Goal: Navigation & Orientation: Go to known website

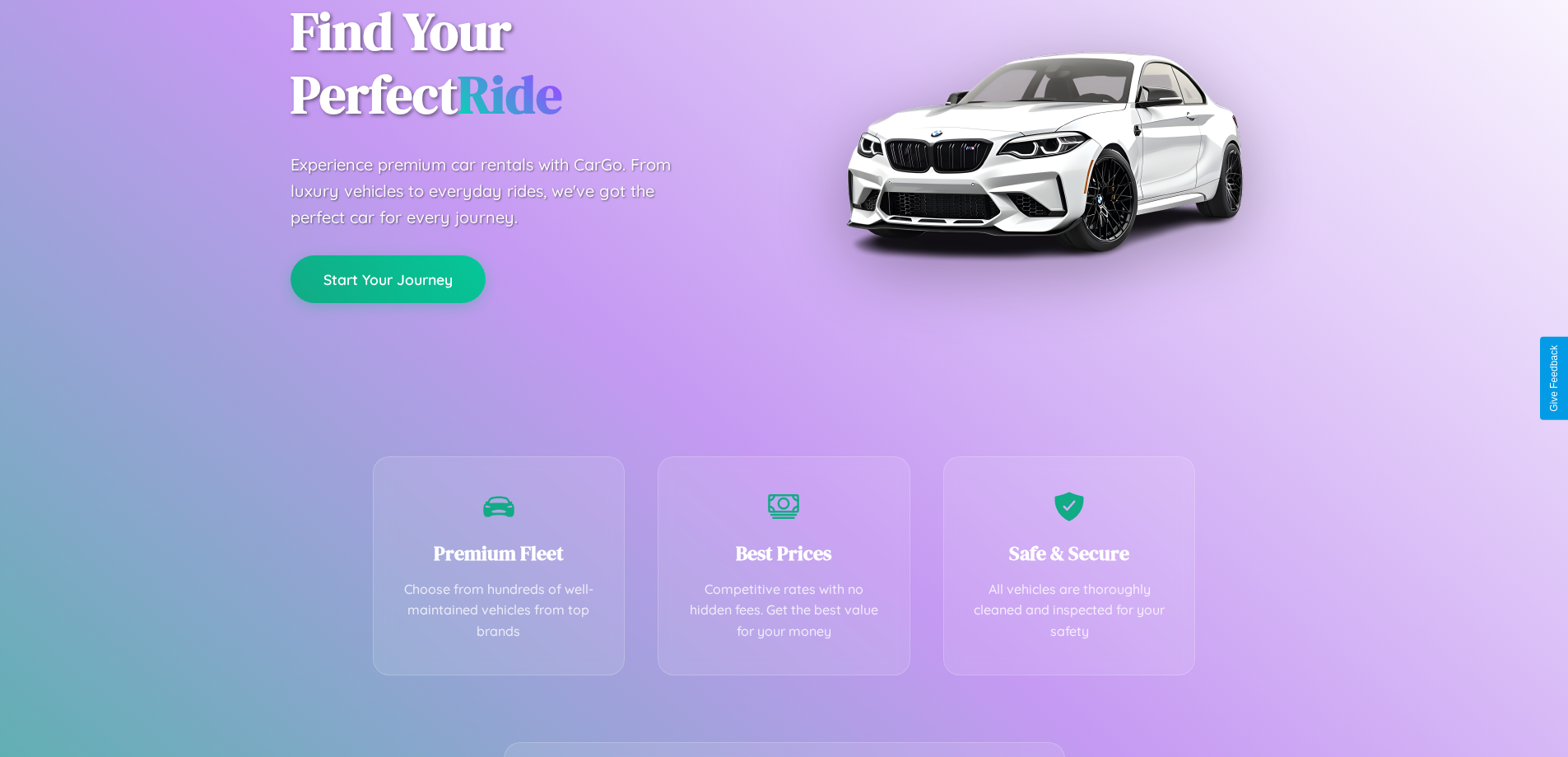
scroll to position [325, 0]
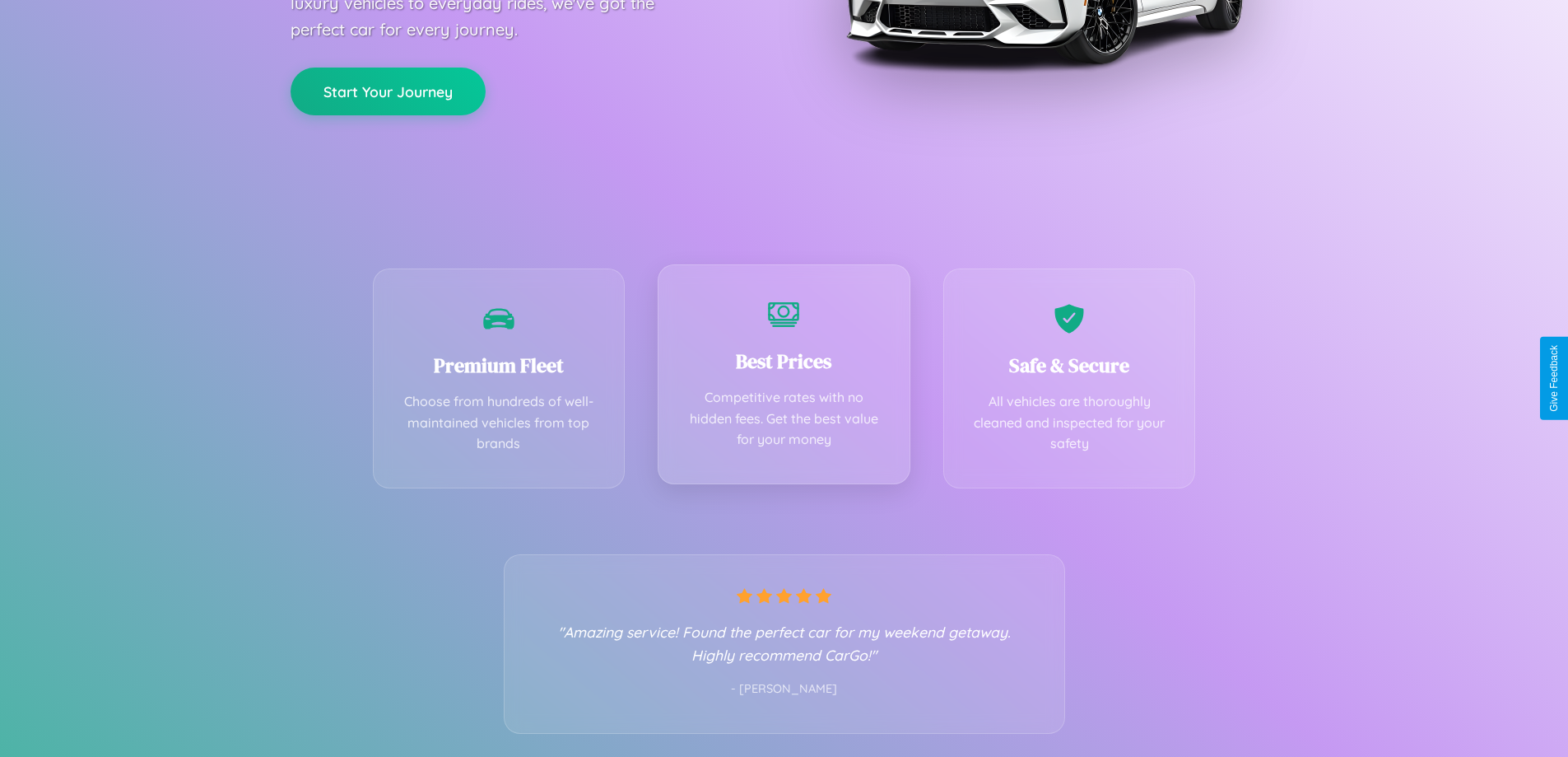
click at [784, 378] on div "Best Prices Competitive rates with no hidden fees. Get the best value for your …" at bounding box center [784, 374] width 253 height 220
click at [388, 89] on button "Start Your Journey" at bounding box center [388, 90] width 195 height 48
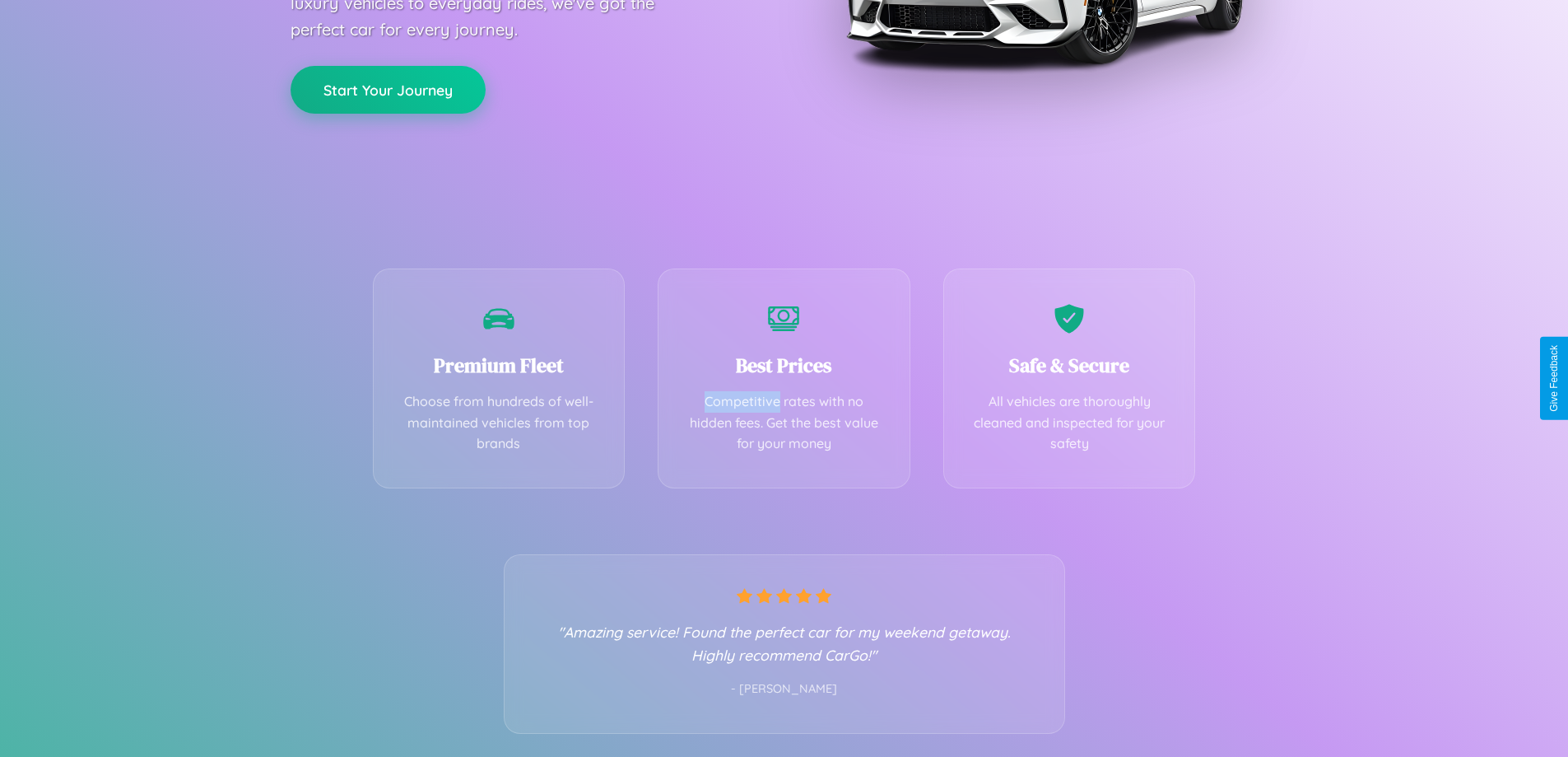
click at [388, 89] on button "Start Your Journey" at bounding box center [388, 90] width 195 height 48
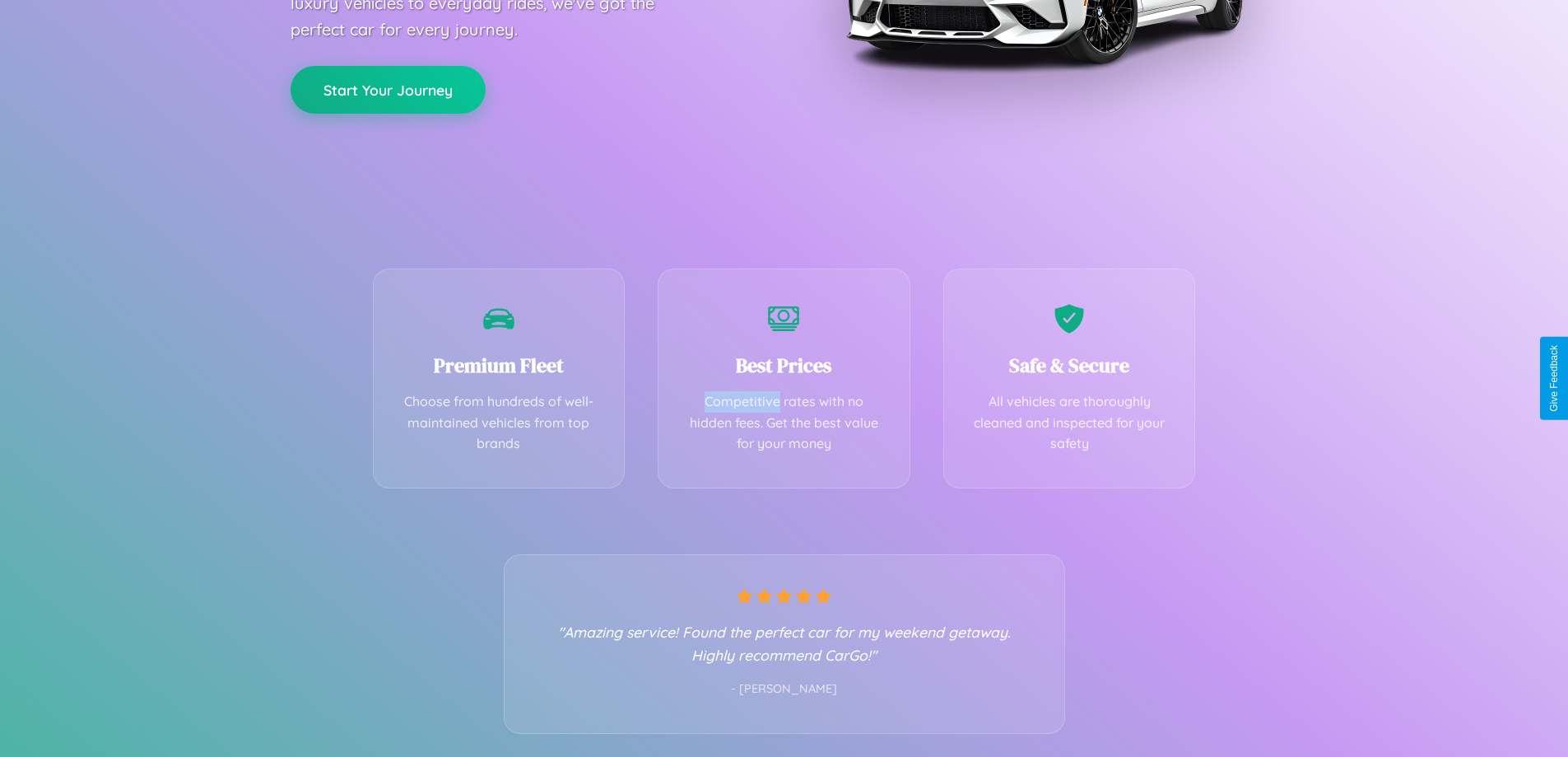
click at [388, 89] on button "Start Your Journey" at bounding box center [388, 90] width 195 height 48
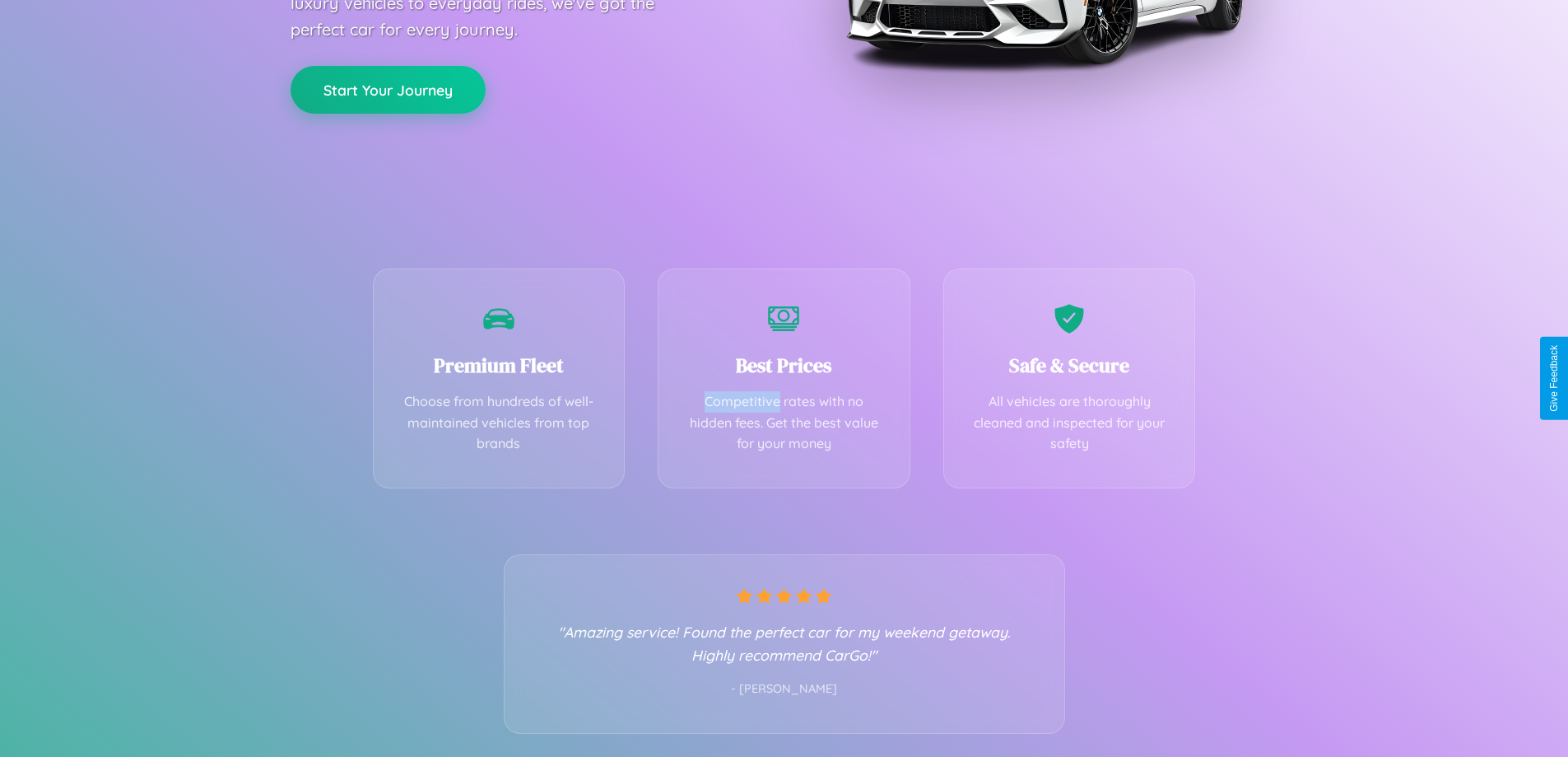
click at [388, 89] on button "Start Your Journey" at bounding box center [388, 90] width 195 height 48
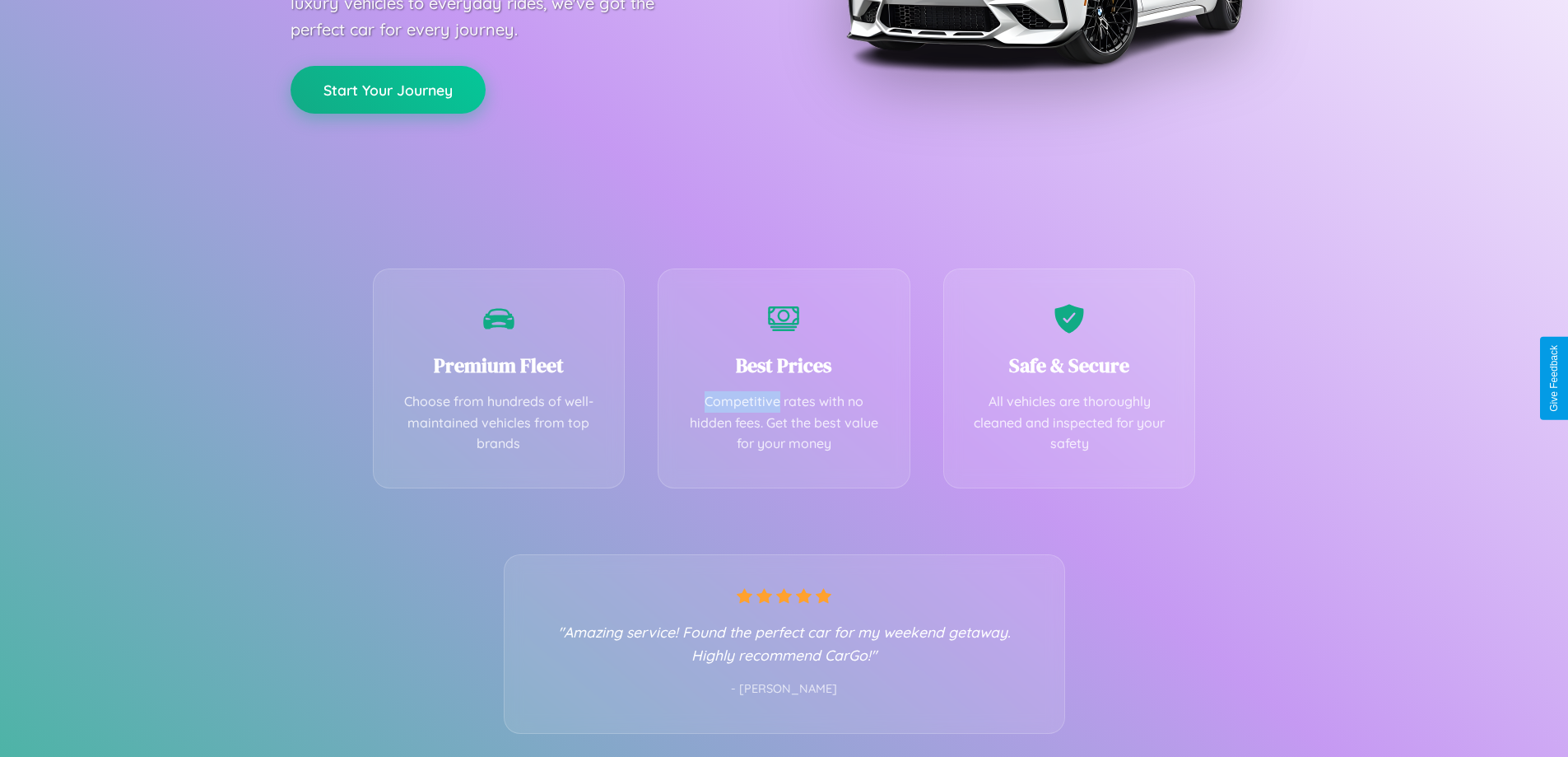
click at [388, 89] on button "Start Your Journey" at bounding box center [388, 90] width 195 height 48
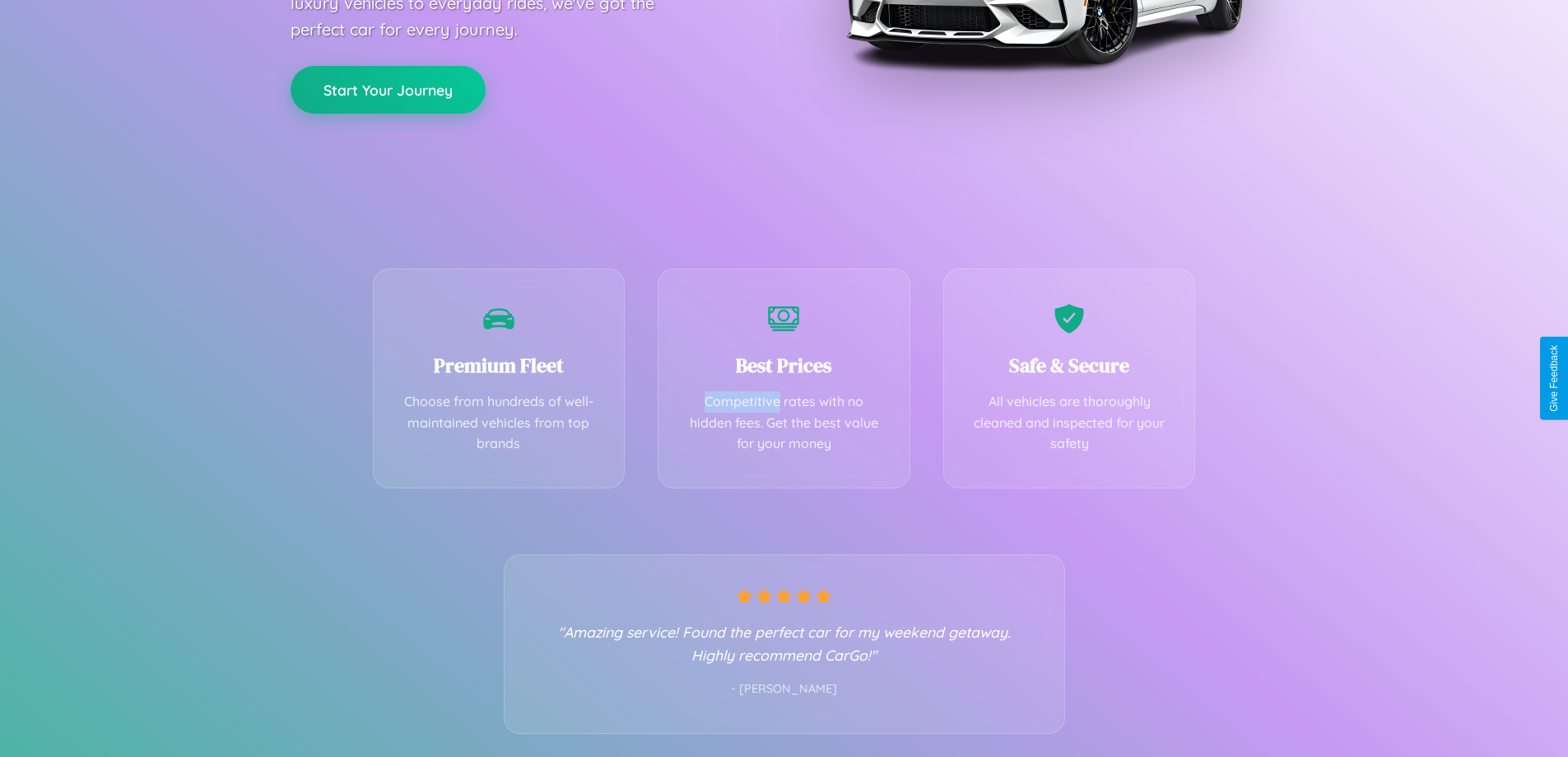
click at [388, 89] on button "Start Your Journey" at bounding box center [388, 90] width 195 height 48
